Goal: Transaction & Acquisition: Purchase product/service

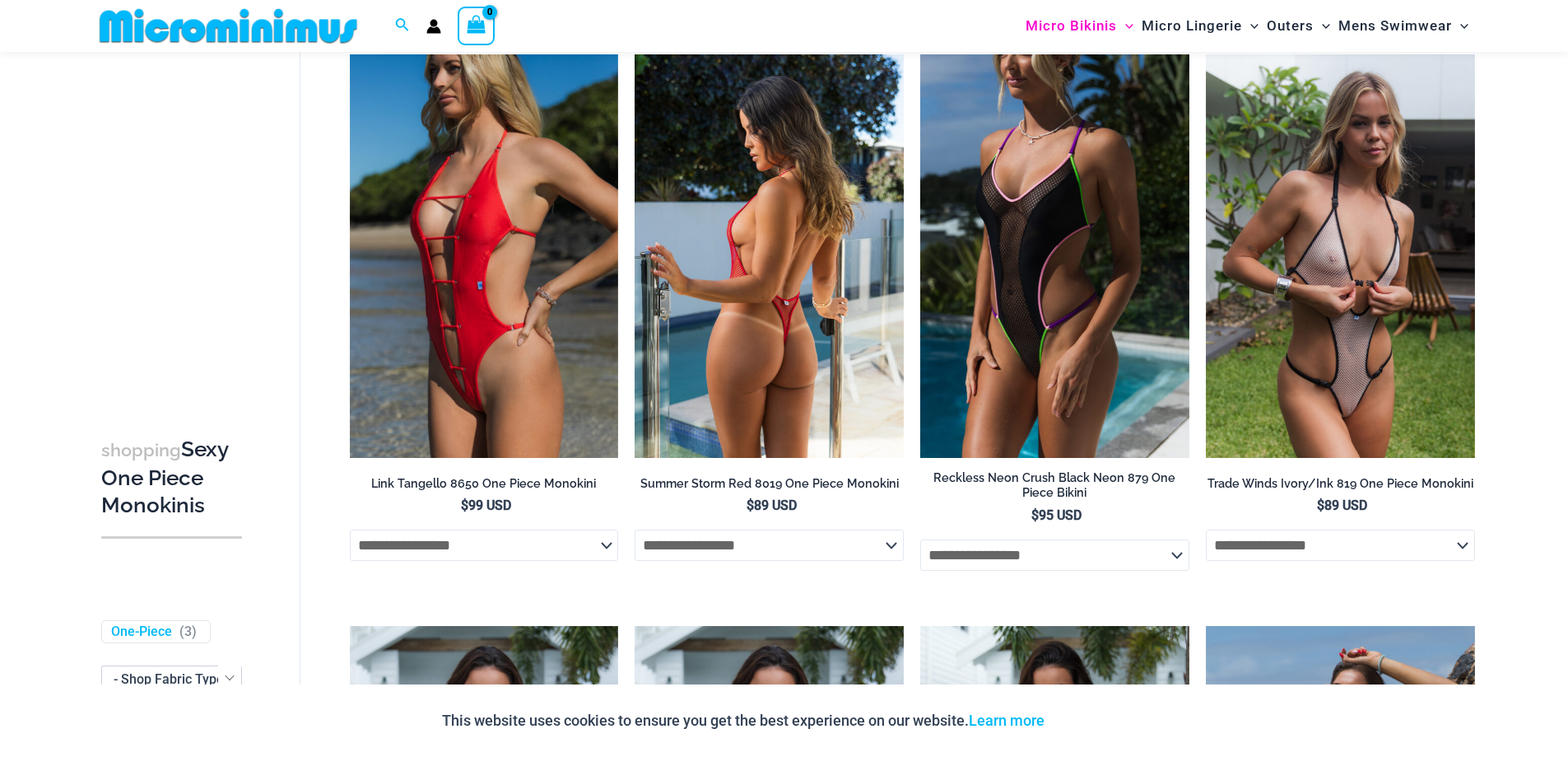
scroll to position [1056, 0]
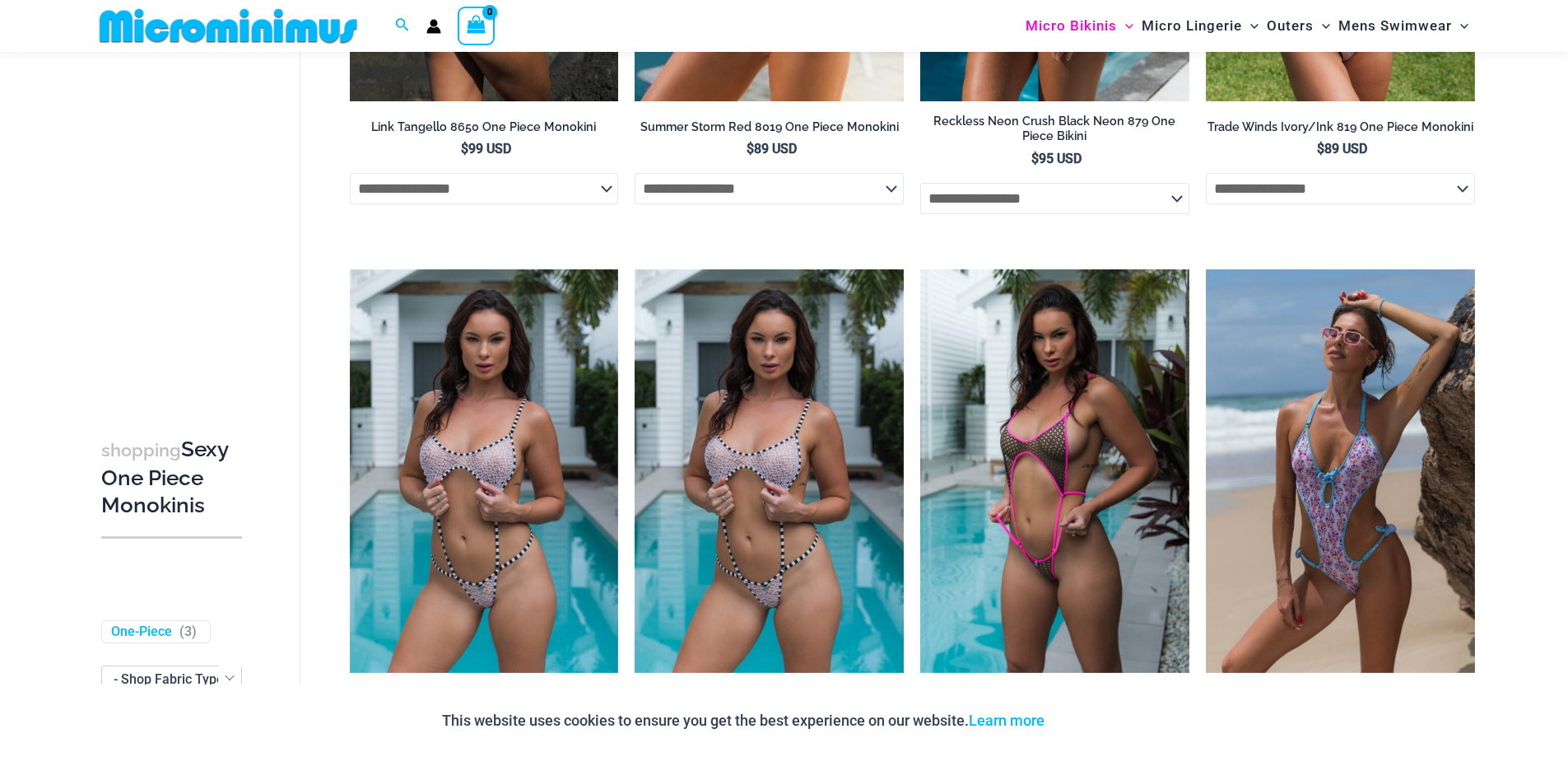
type input "**********"
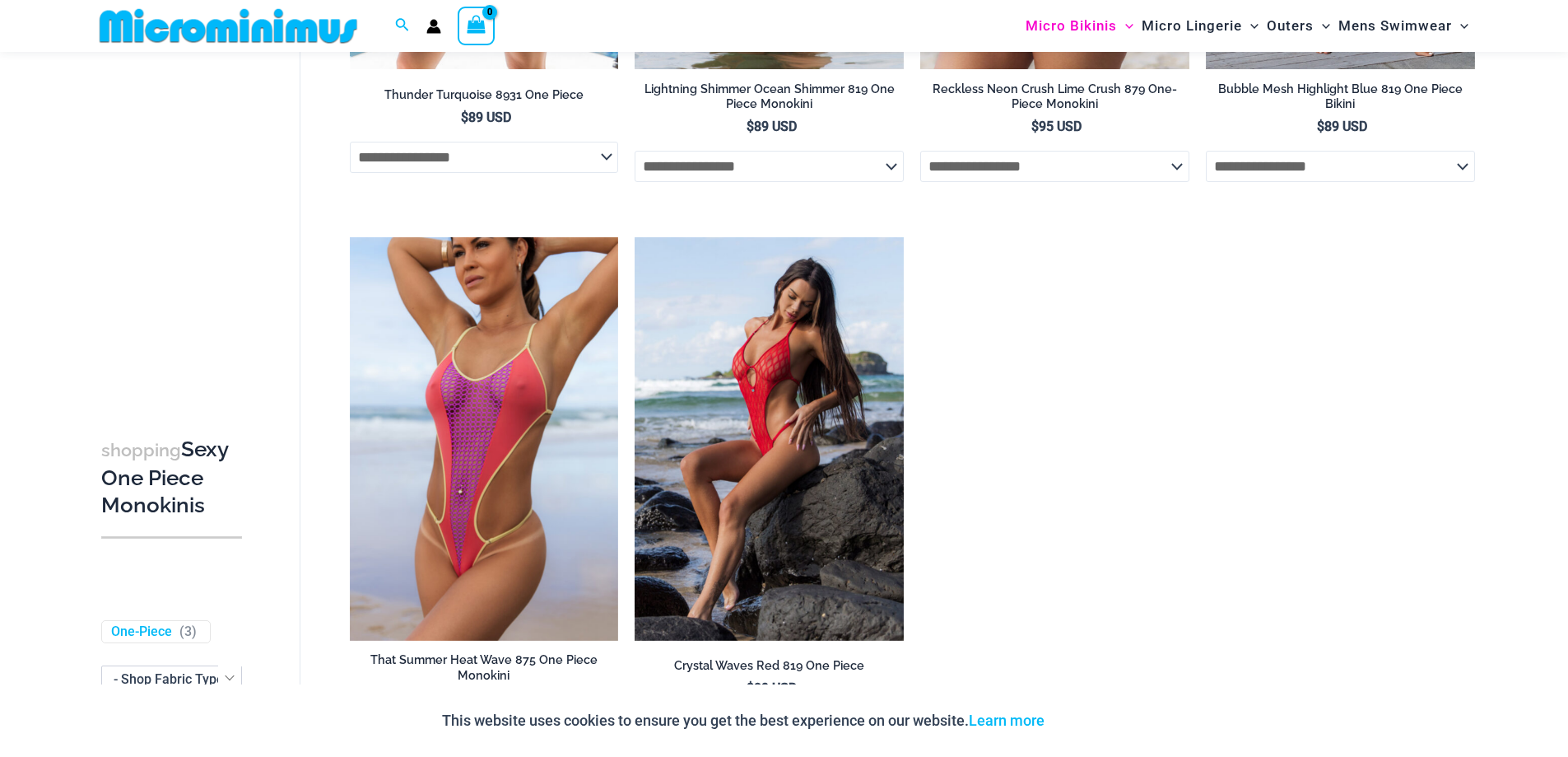
scroll to position [2842, 0]
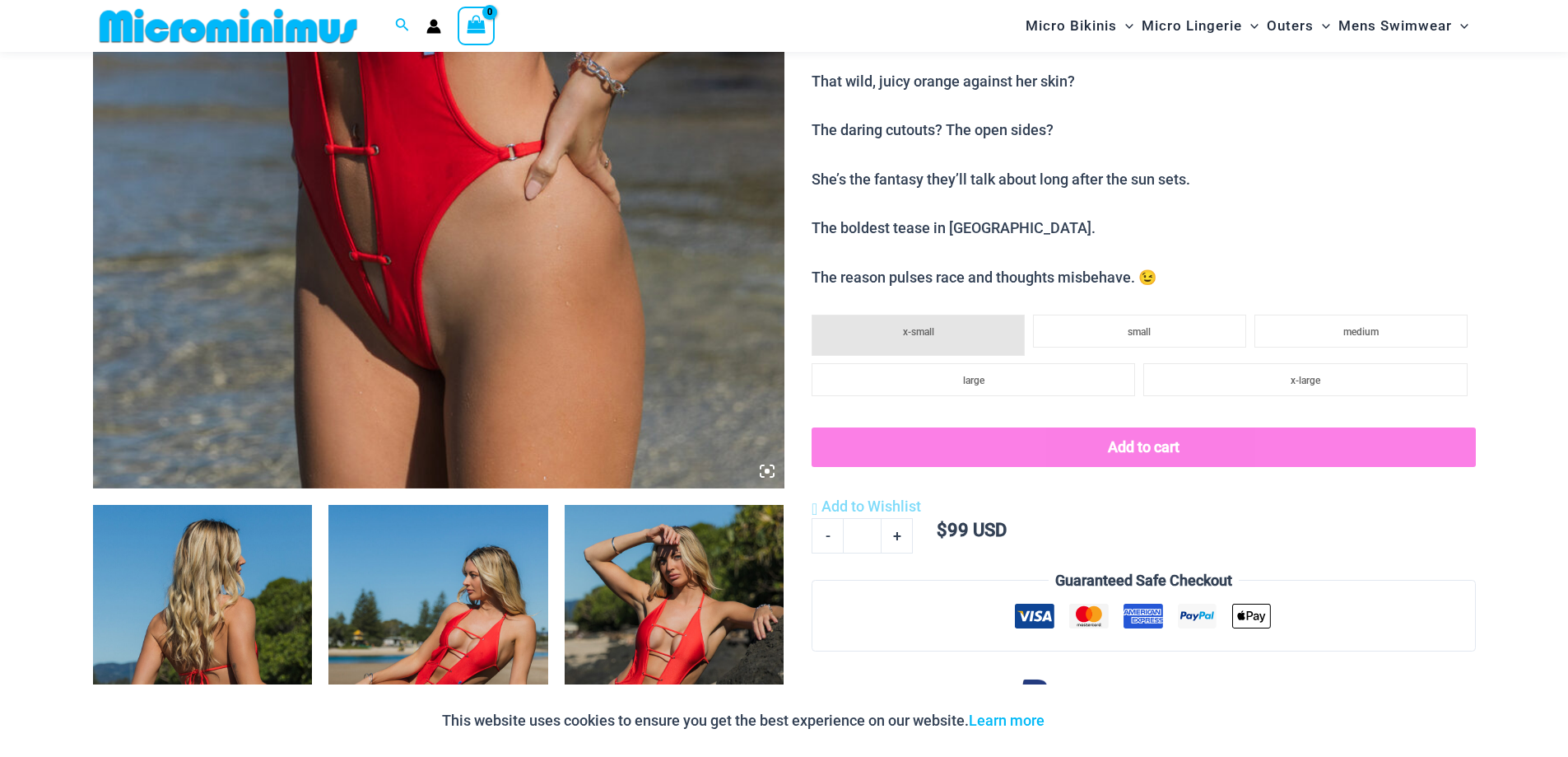
scroll to position [1056, 0]
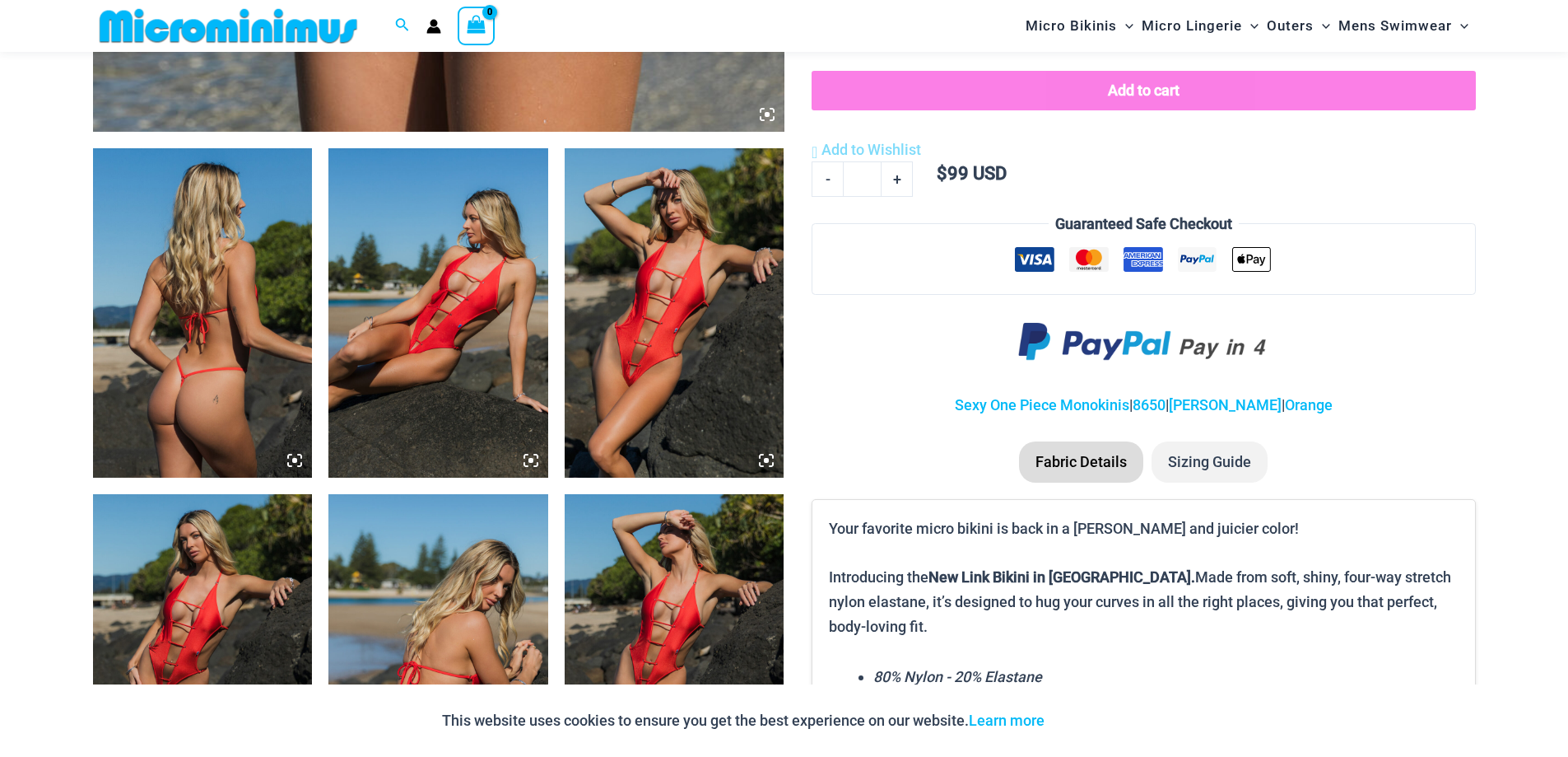
type input "**********"
click at [617, 371] on img at bounding box center [675, 313] width 220 height 329
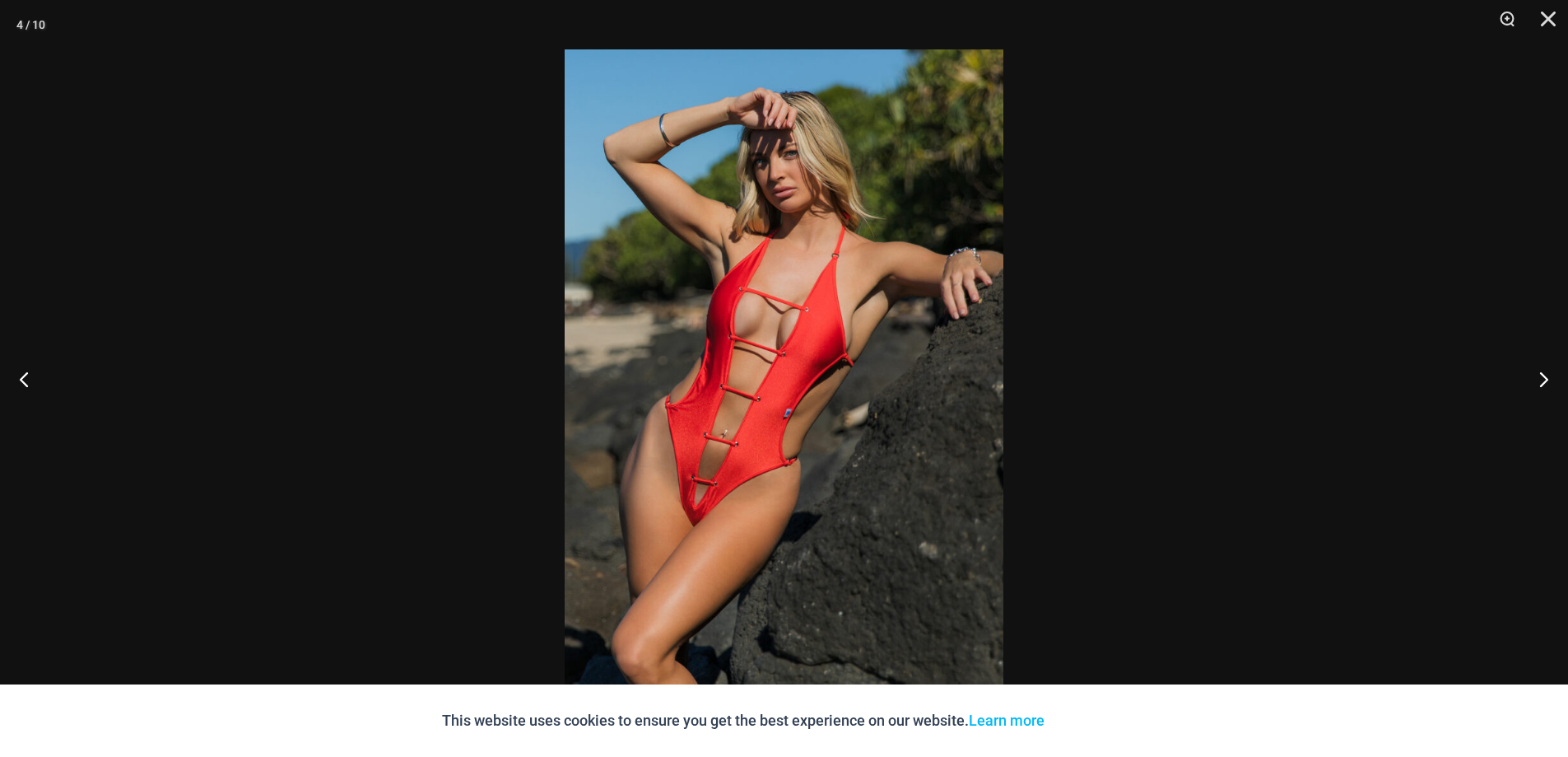
click at [433, 141] on div at bounding box center [784, 378] width 1568 height 757
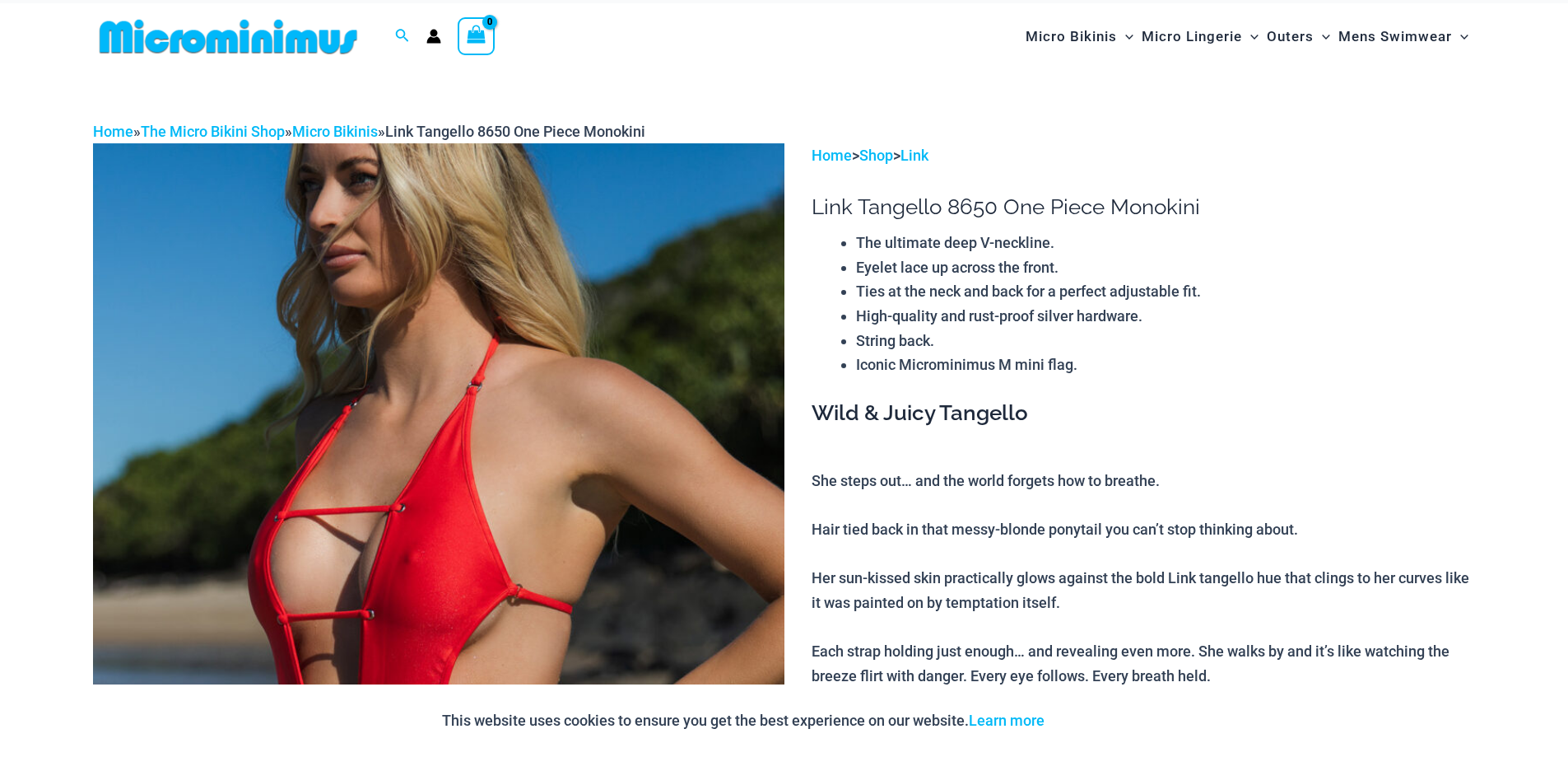
scroll to position [0, 0]
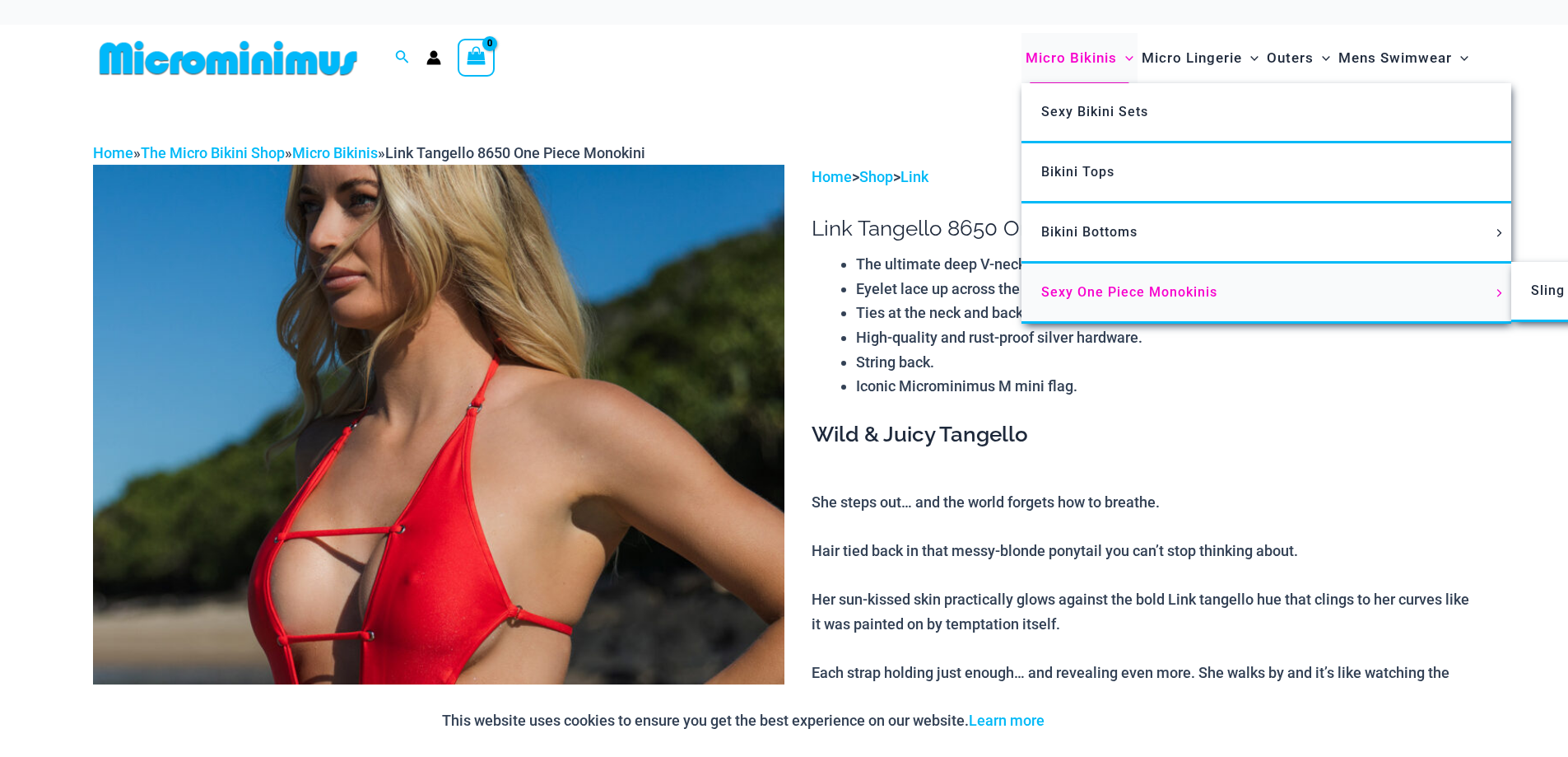
click at [1113, 283] on link "Sexy One Piece Monokinis" at bounding box center [1267, 293] width 490 height 60
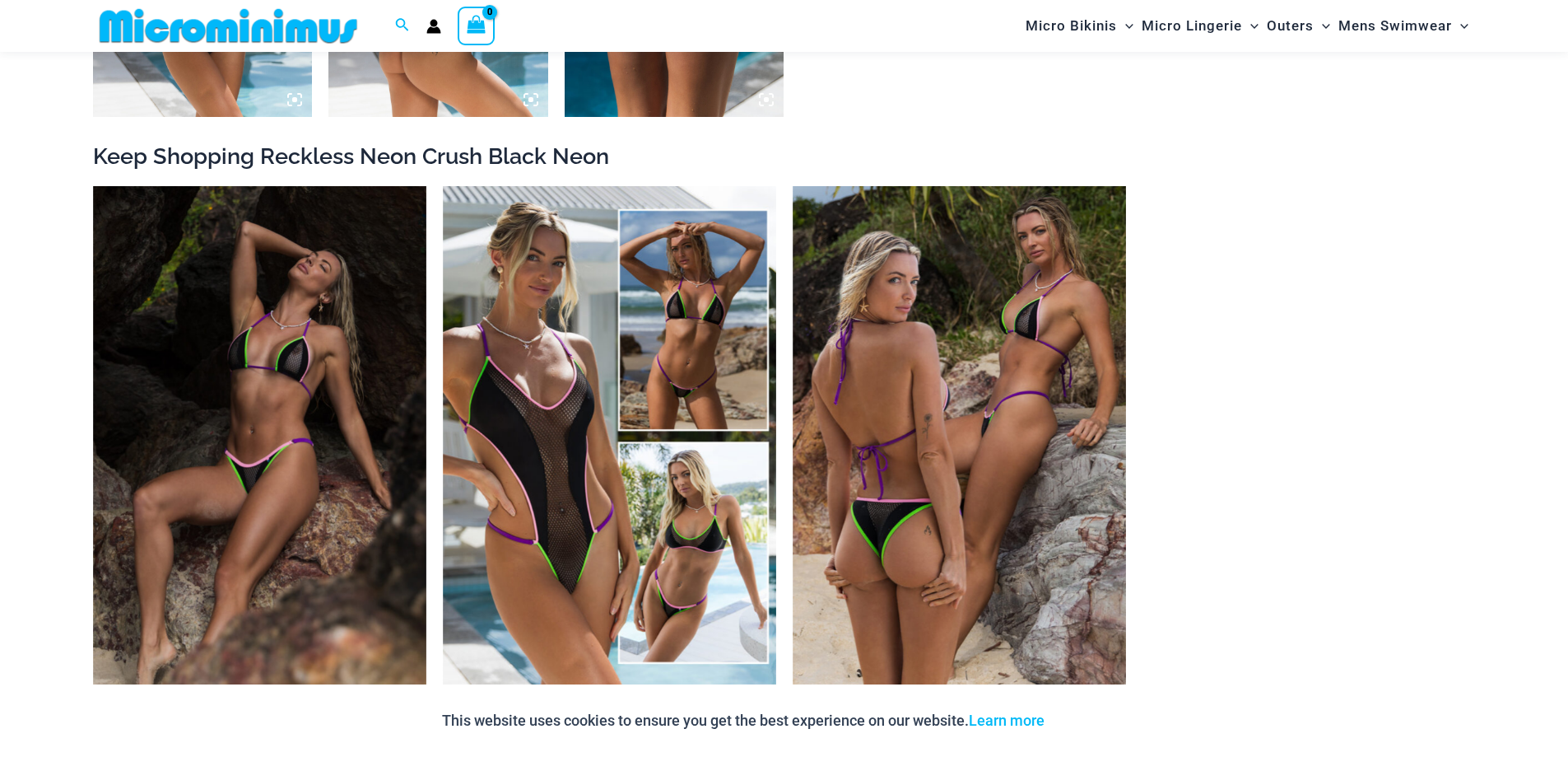
scroll to position [1771, 0]
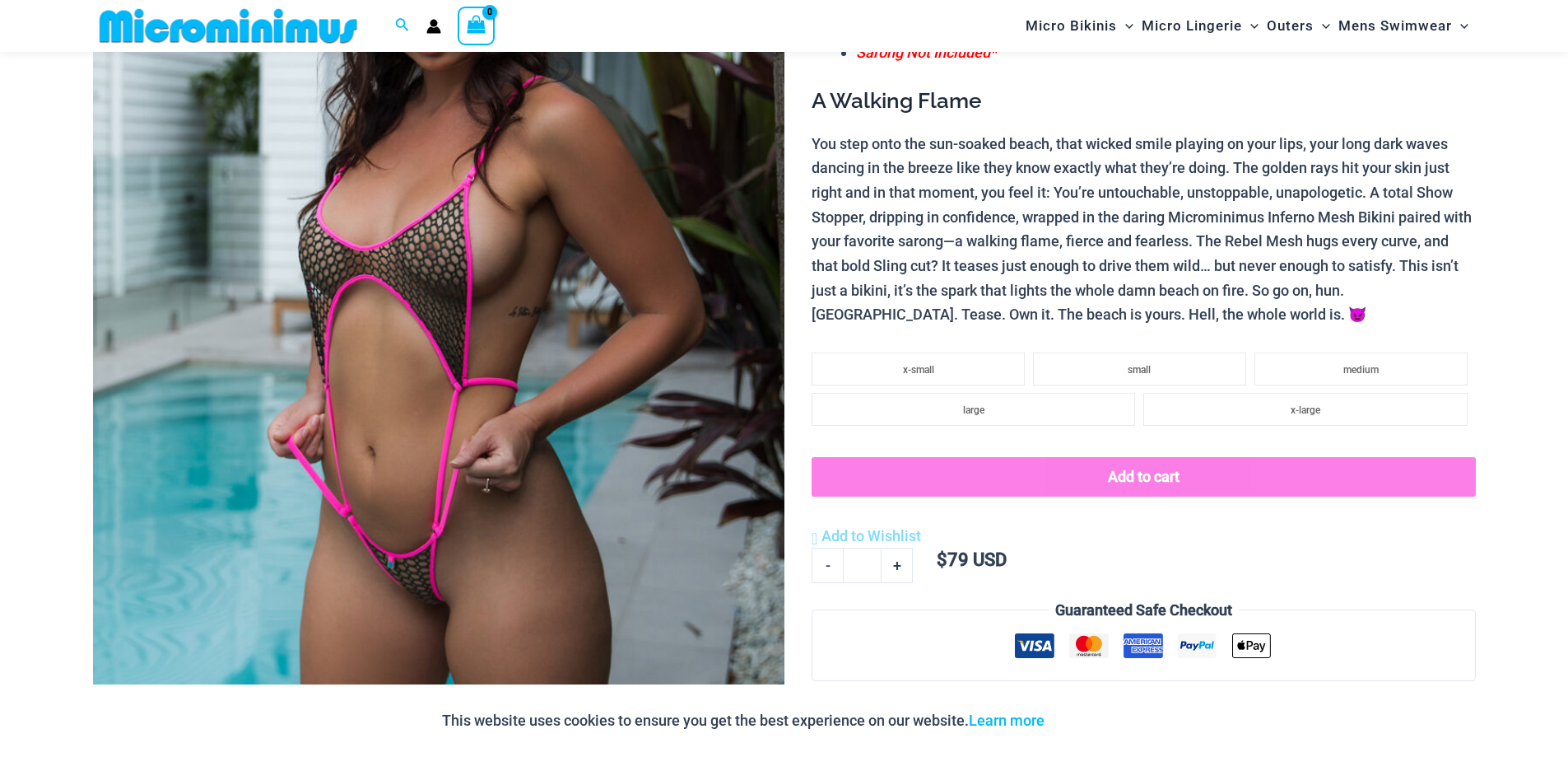
scroll to position [342, 0]
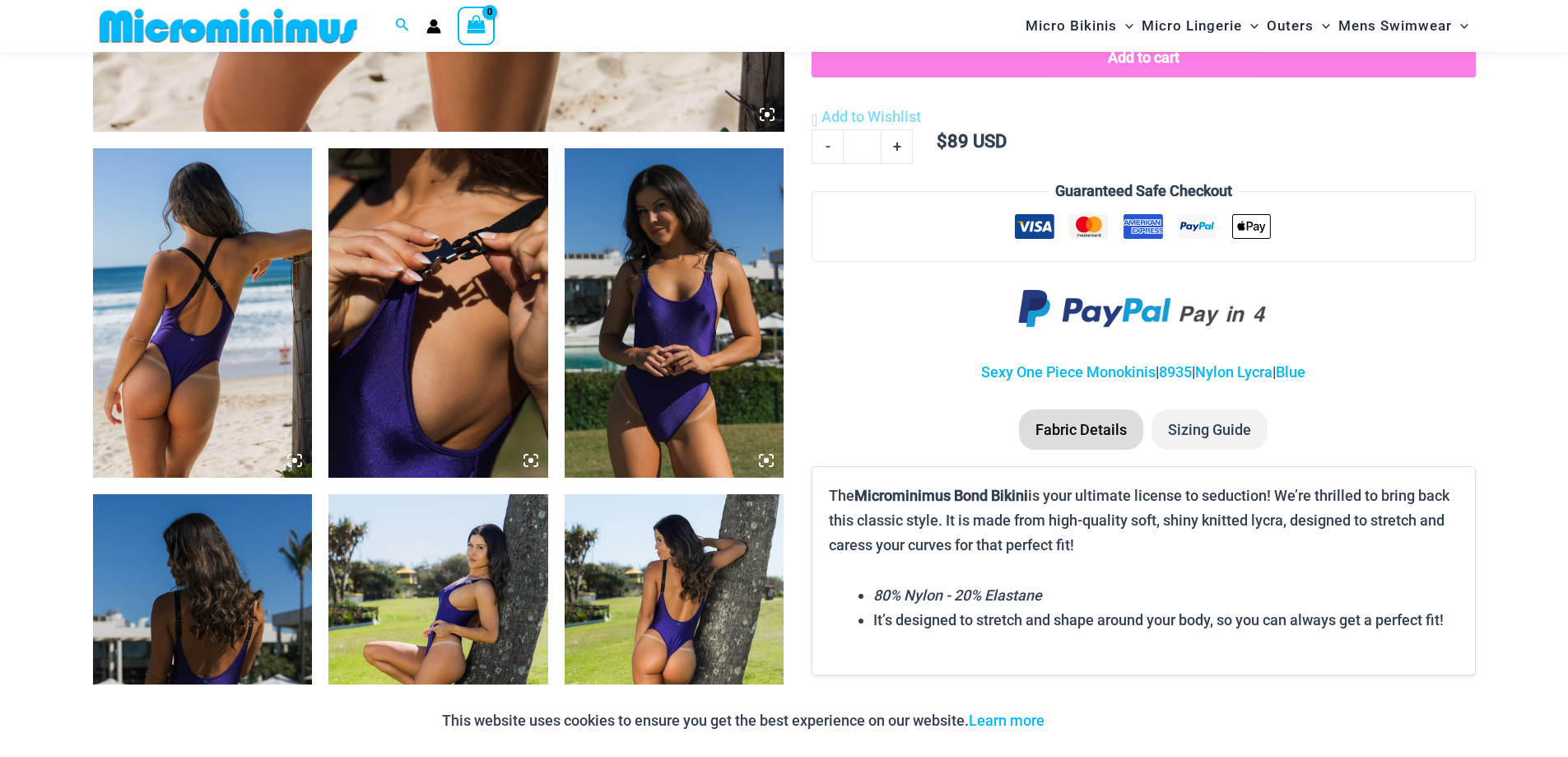
scroll to position [1771, 0]
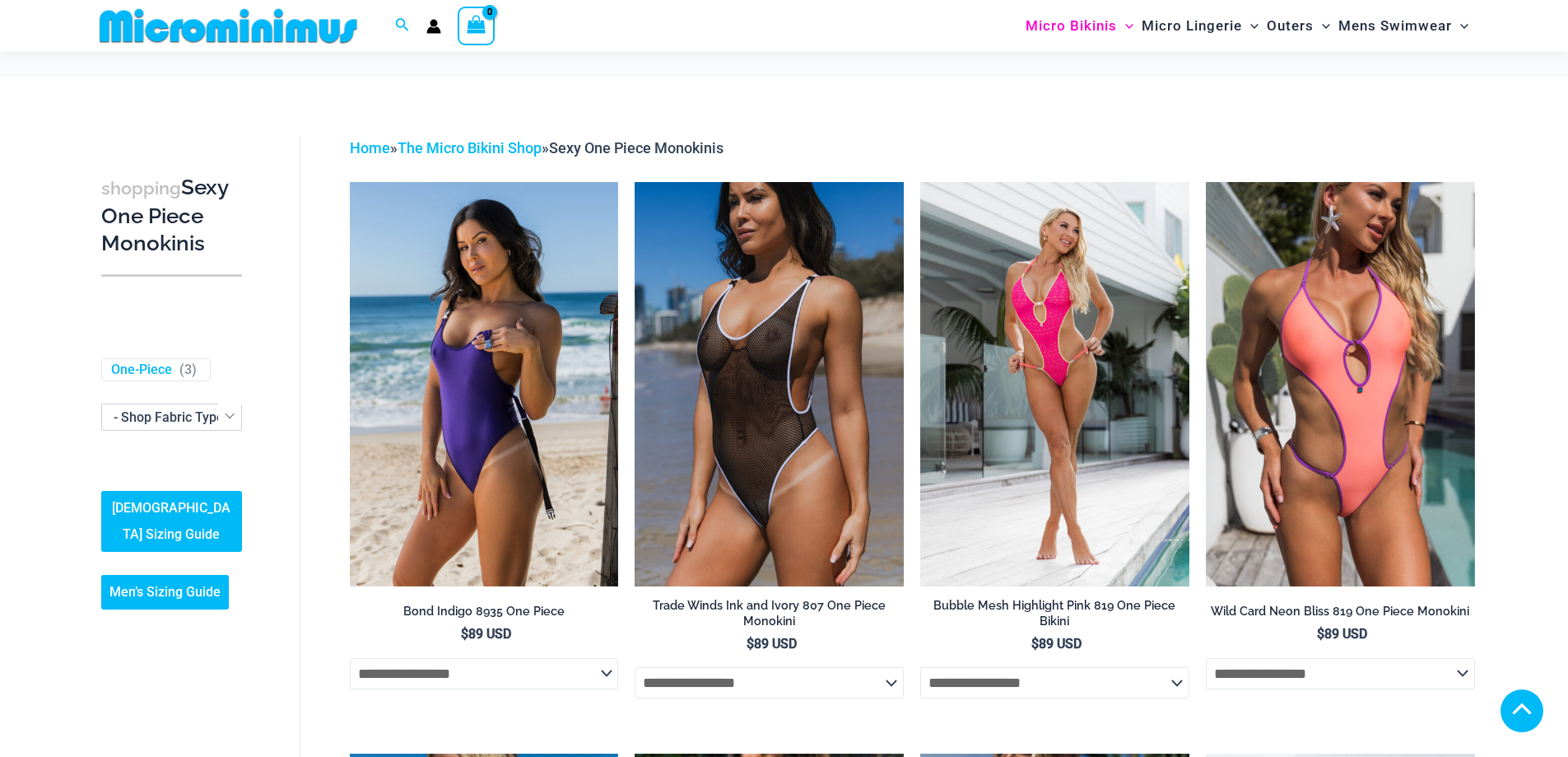
scroll to position [1762, 0]
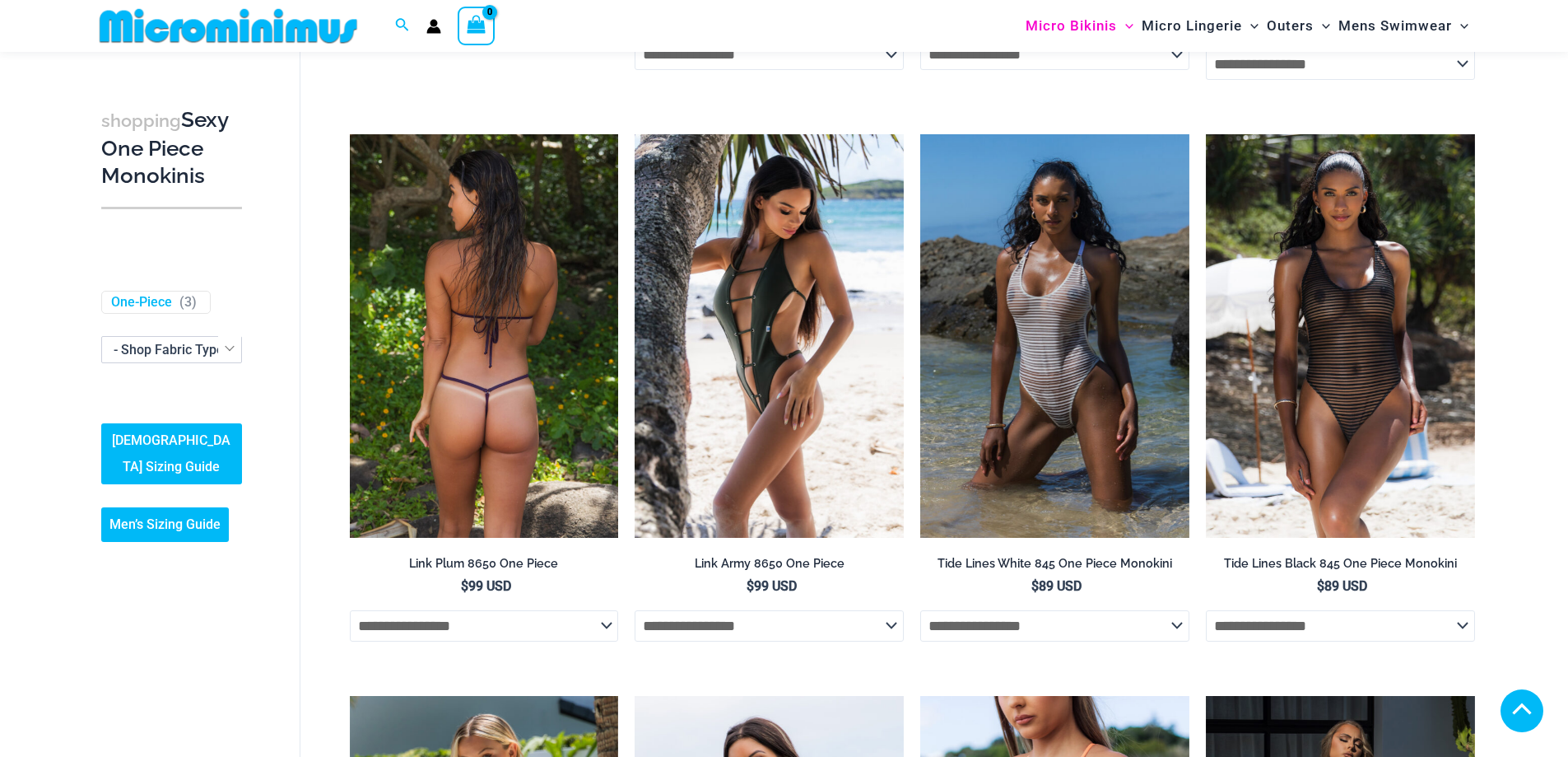
type input "**********"
click at [494, 556] on h2 "Link Plum 8650 One Piece" at bounding box center [484, 563] width 269 height 15
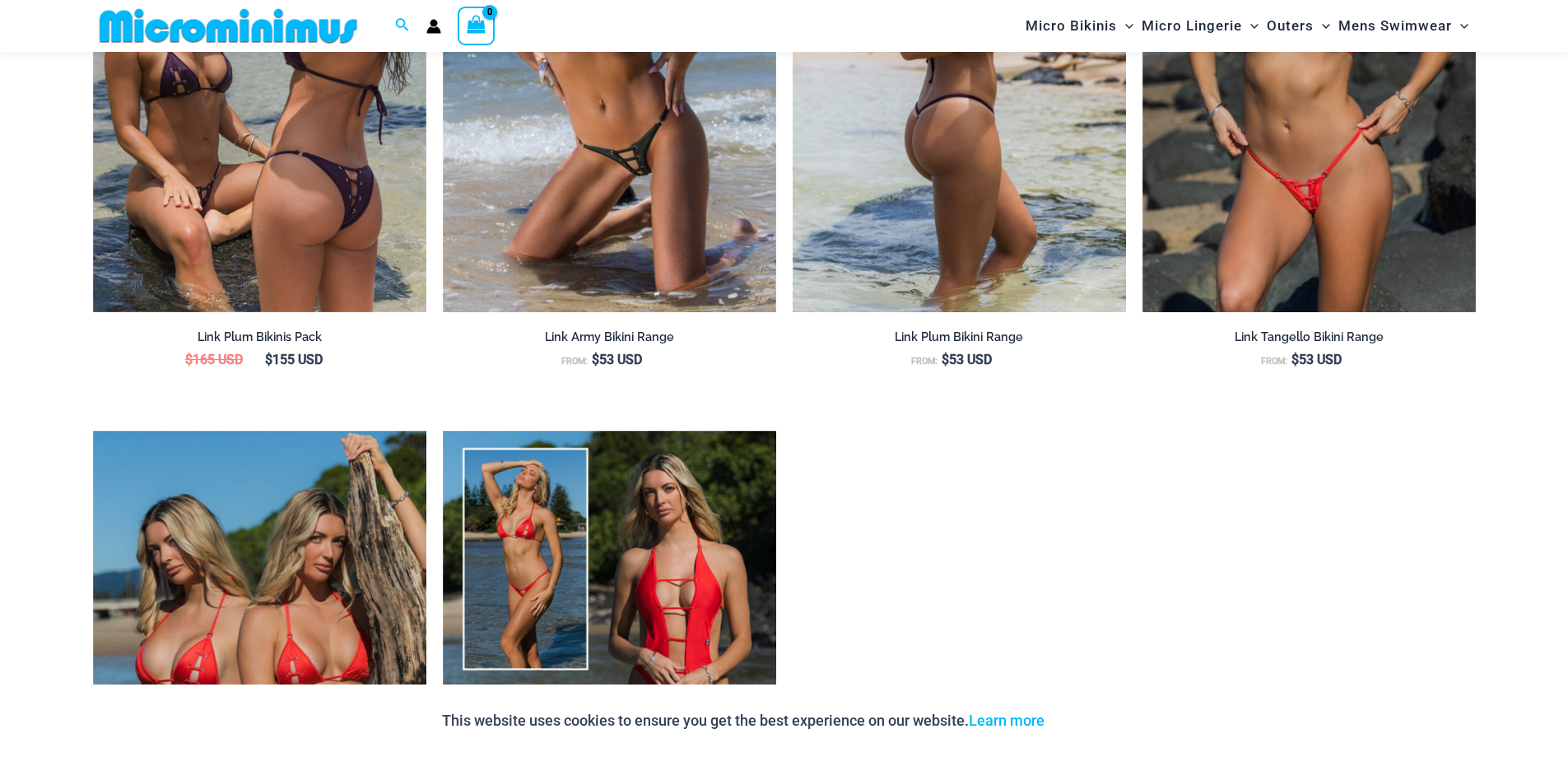
scroll to position [2140, 0]
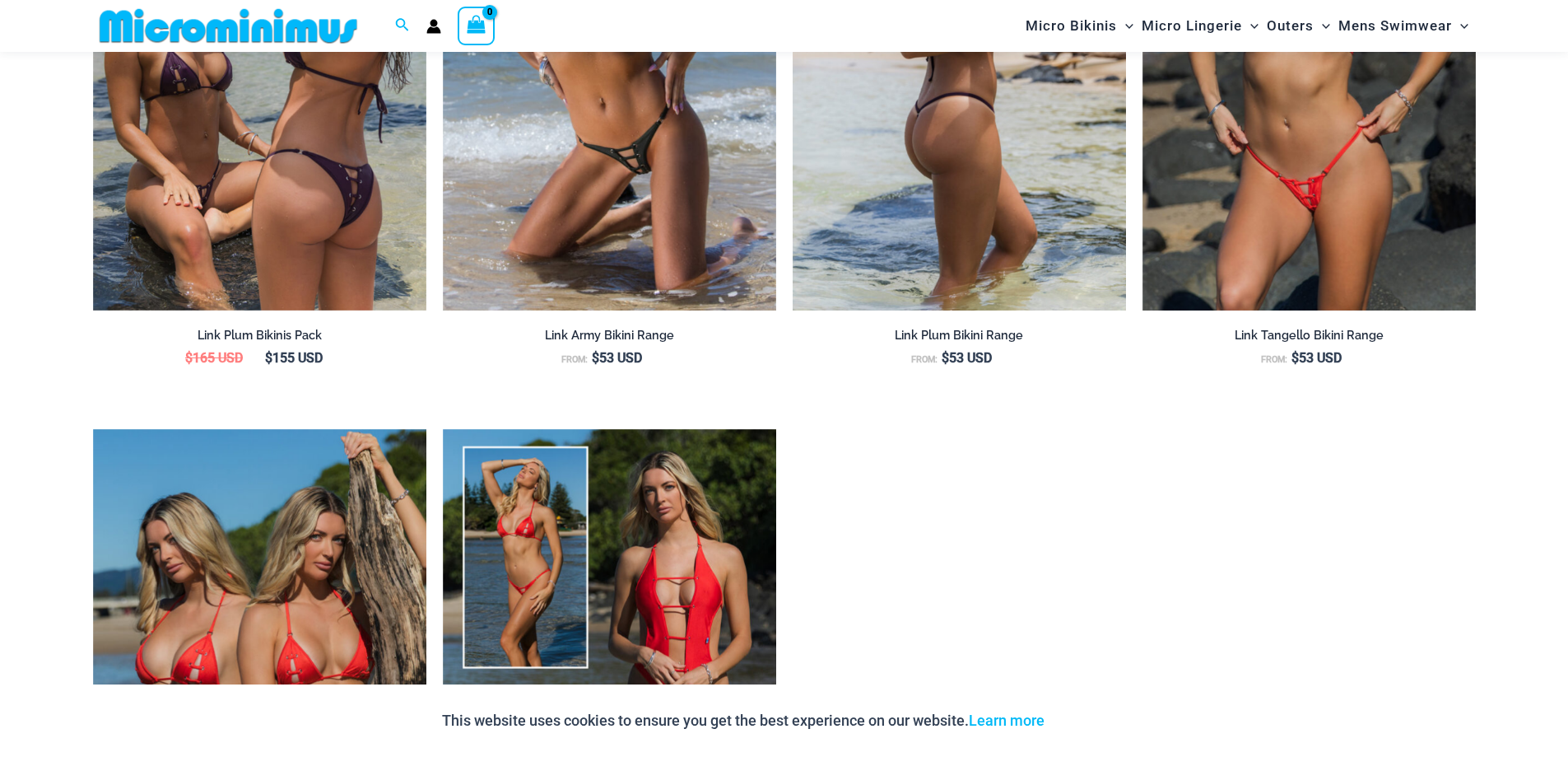
type input "**********"
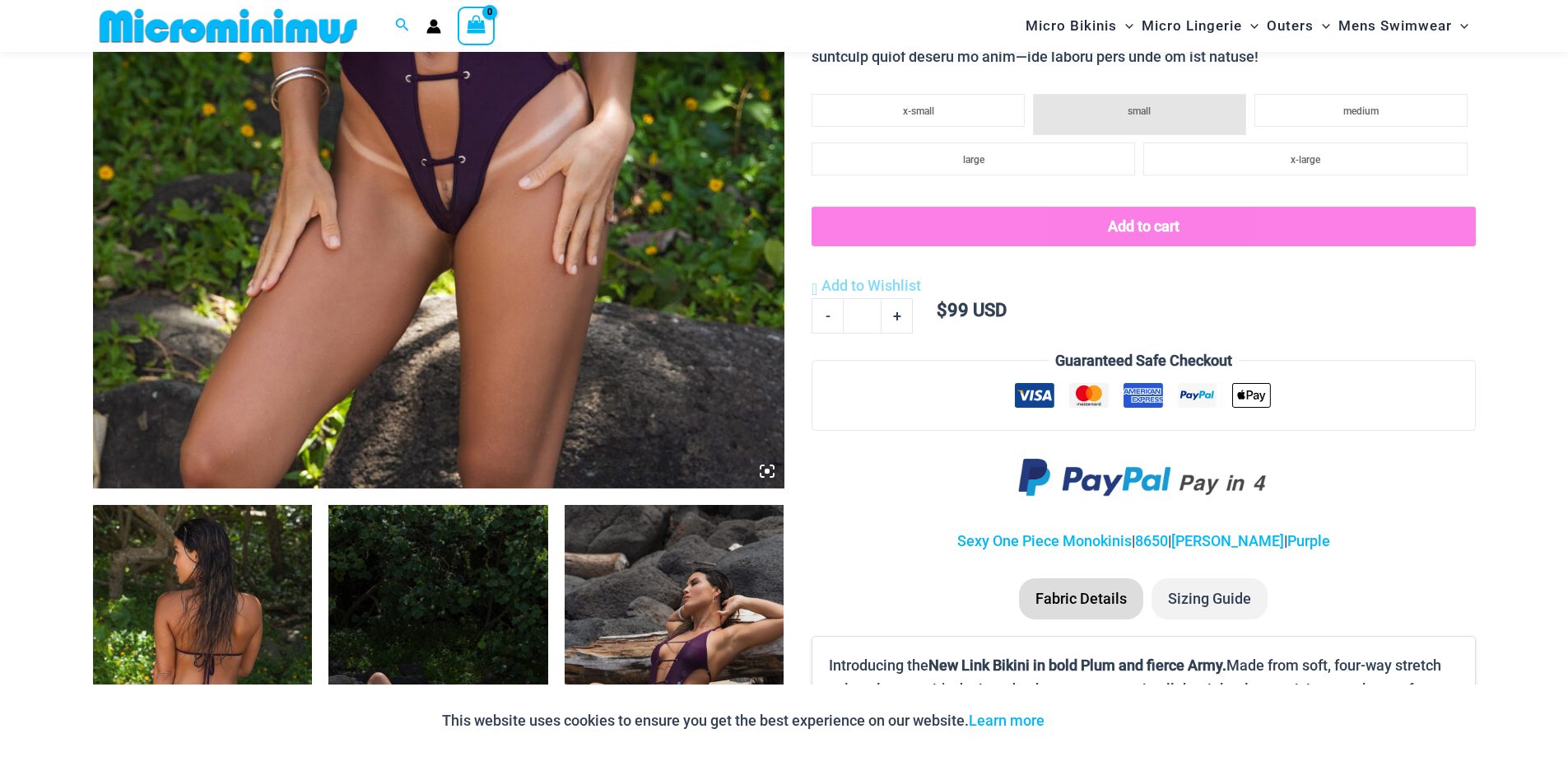
scroll to position [1056, 0]
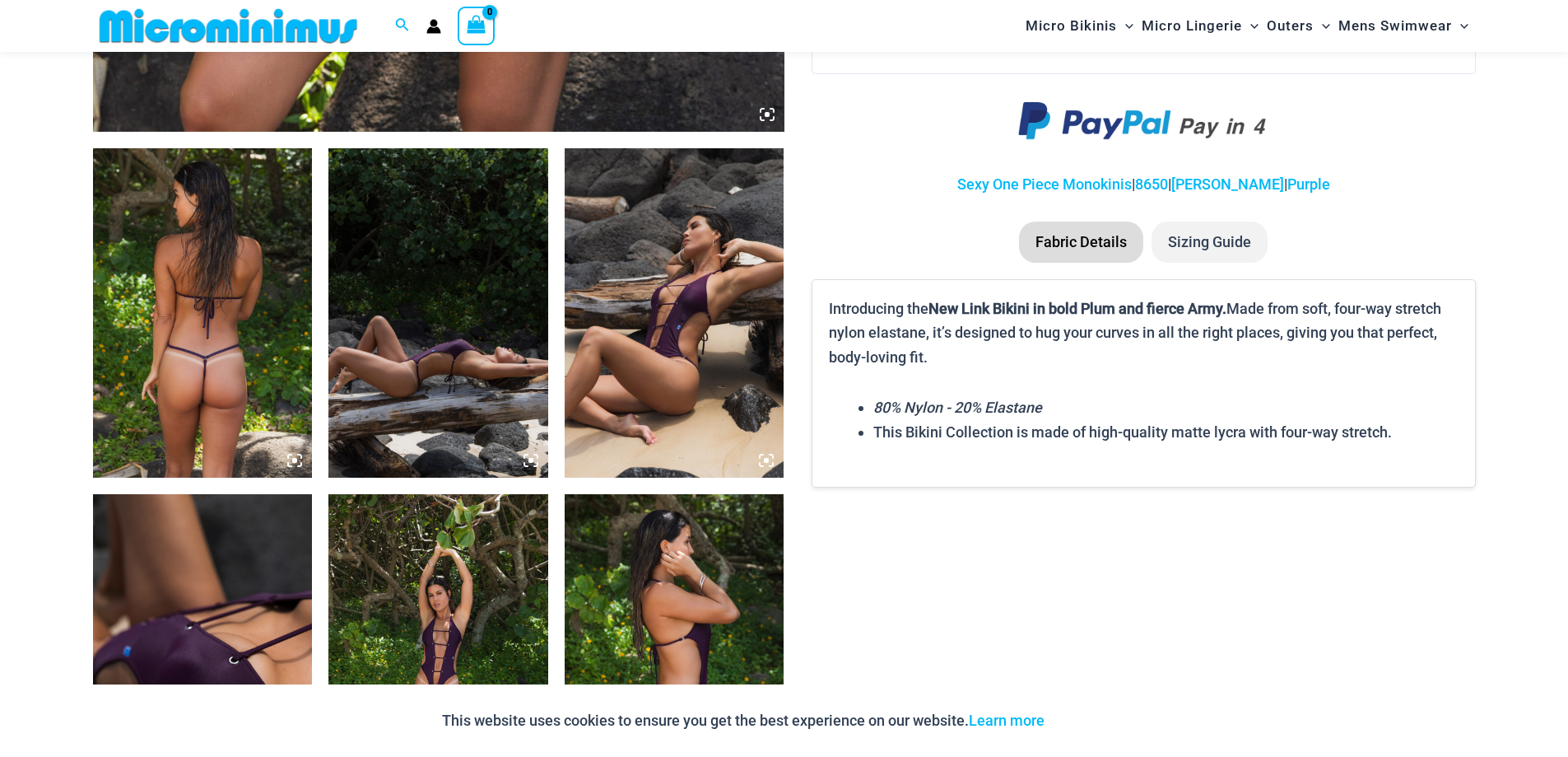
click at [515, 393] on img at bounding box center [438, 313] width 220 height 329
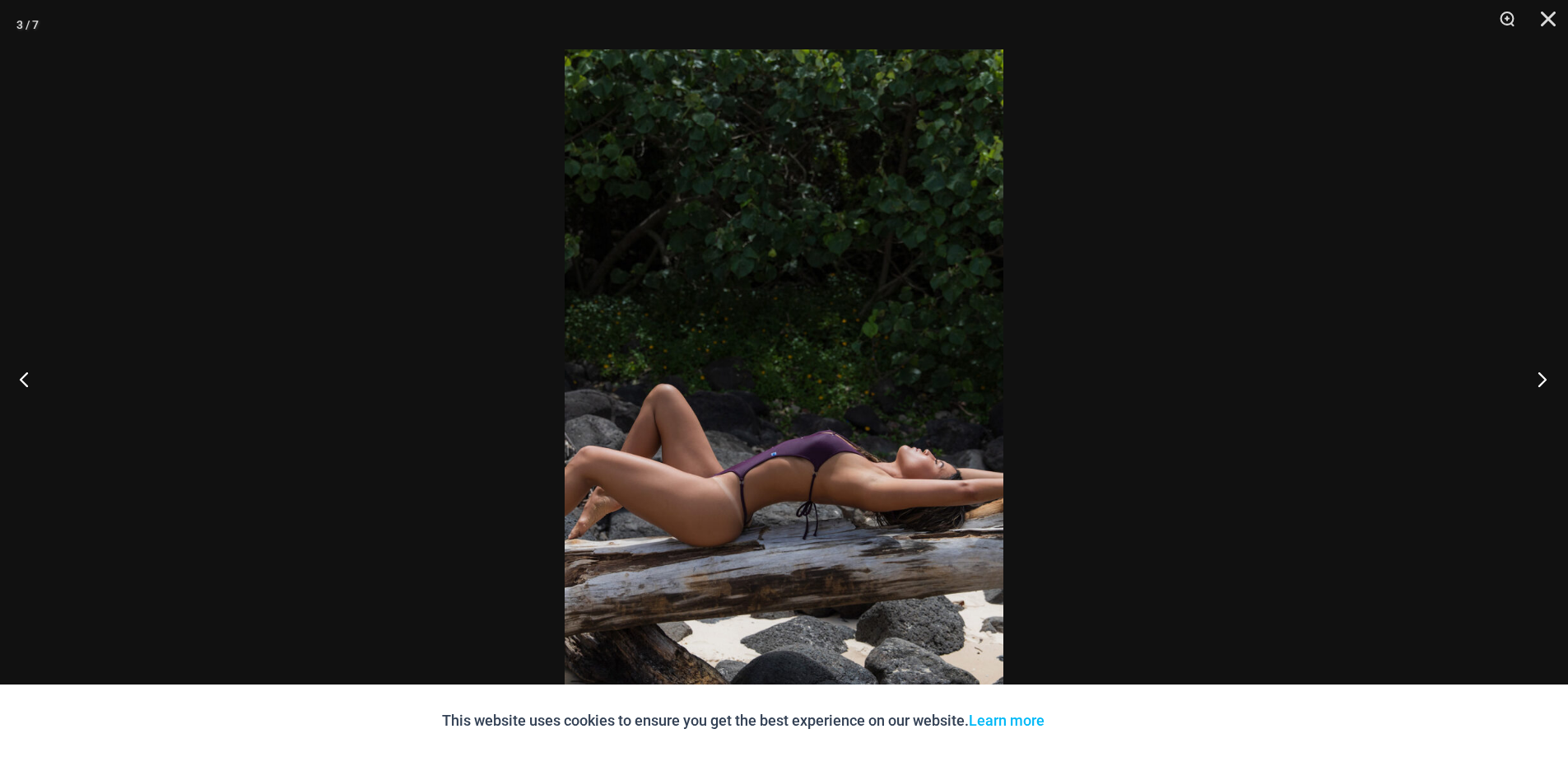
click at [1540, 379] on button "Next" at bounding box center [1537, 379] width 62 height 83
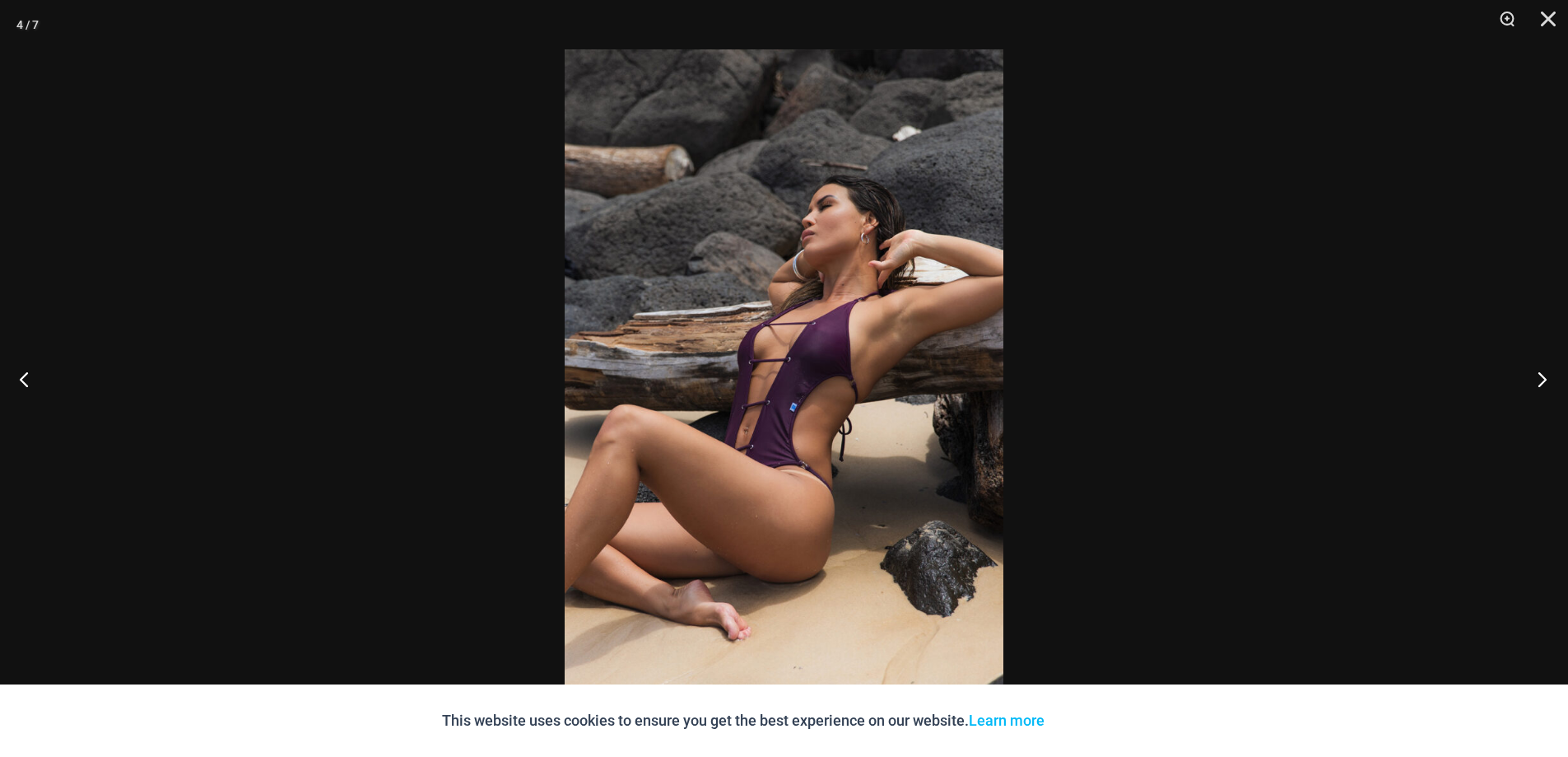
click at [1540, 379] on button "Next" at bounding box center [1537, 379] width 62 height 83
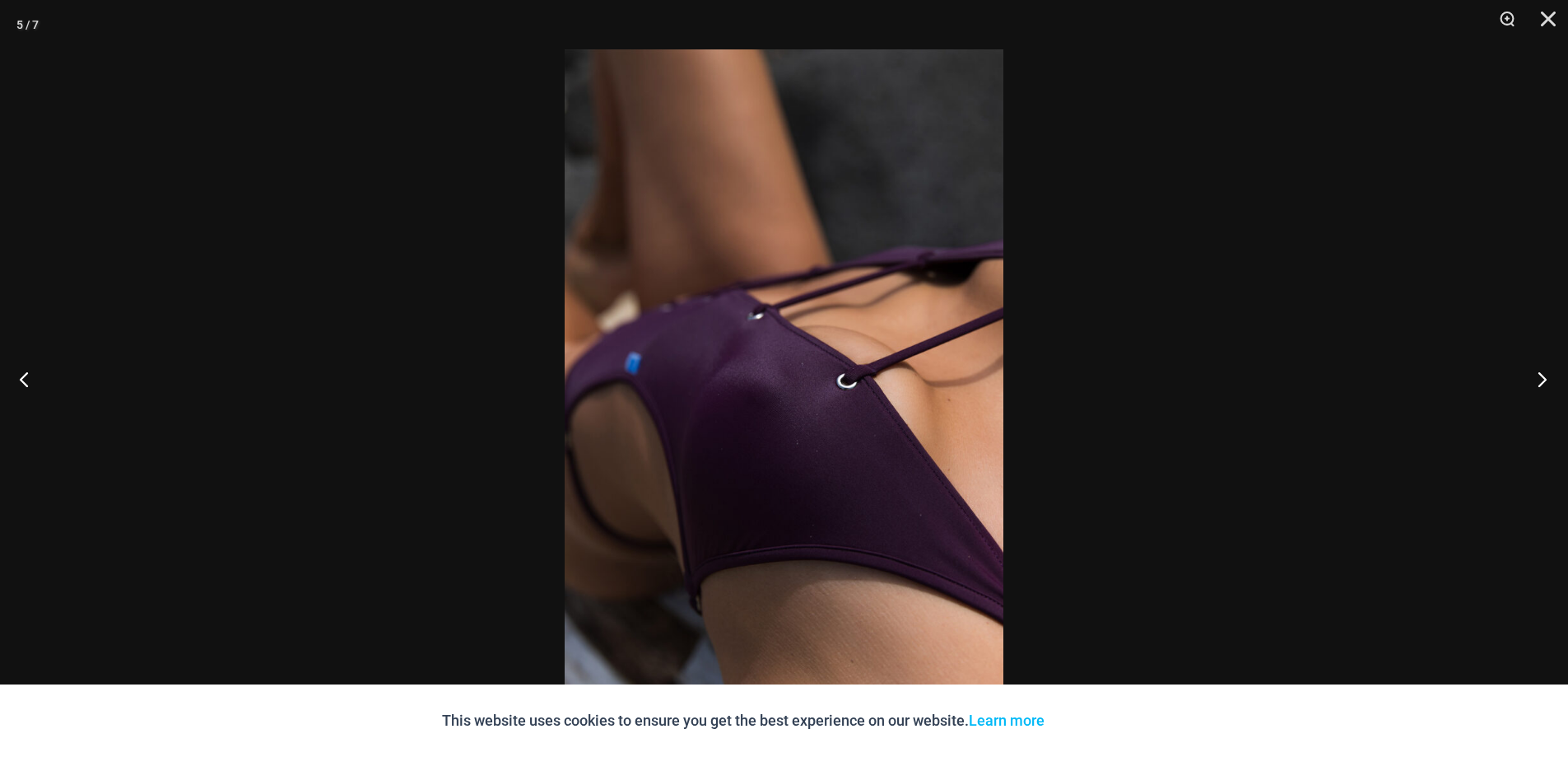
click at [1540, 379] on button "Next" at bounding box center [1537, 379] width 62 height 83
